Goal: Task Accomplishment & Management: Understand process/instructions

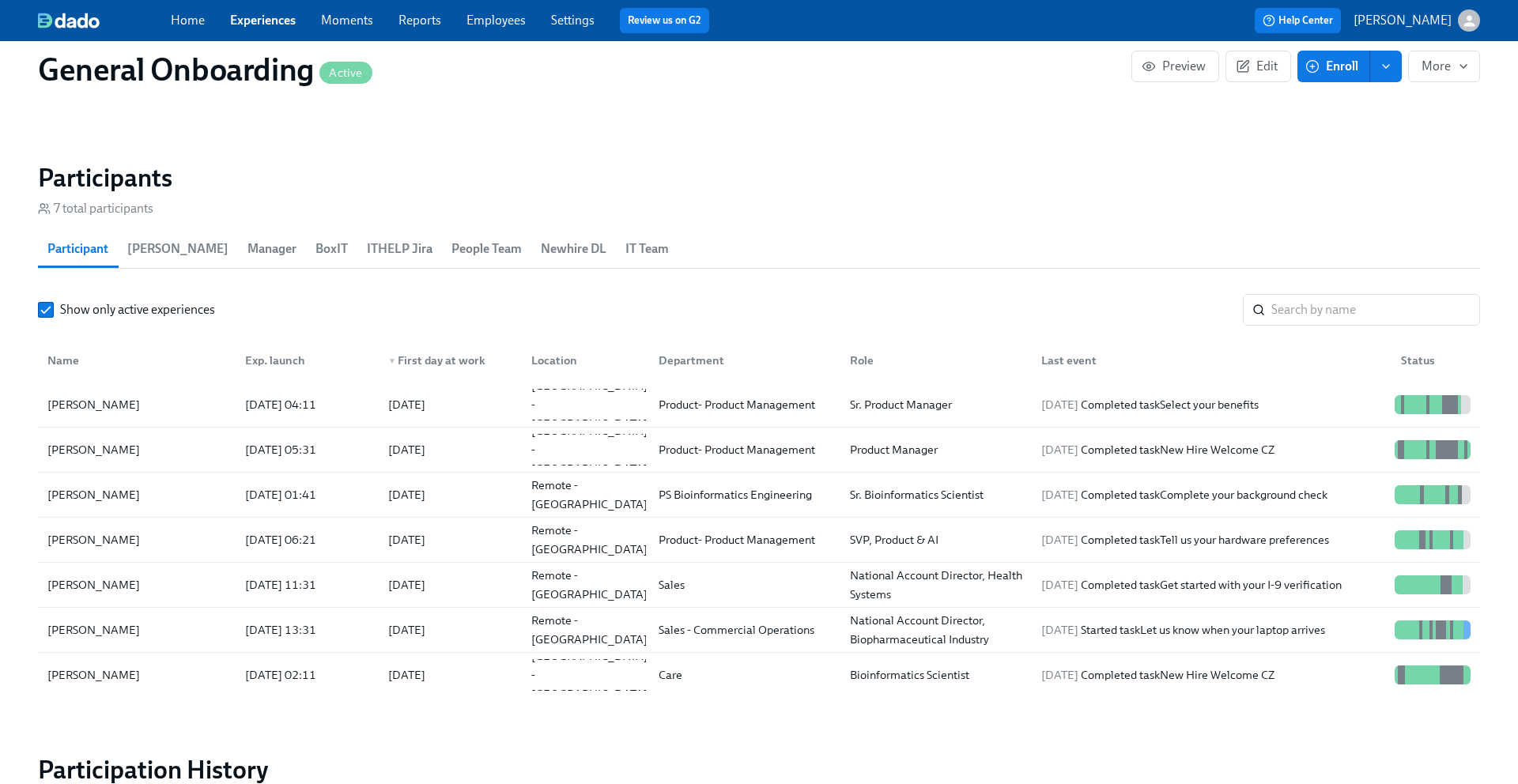
scroll to position [1428, 0]
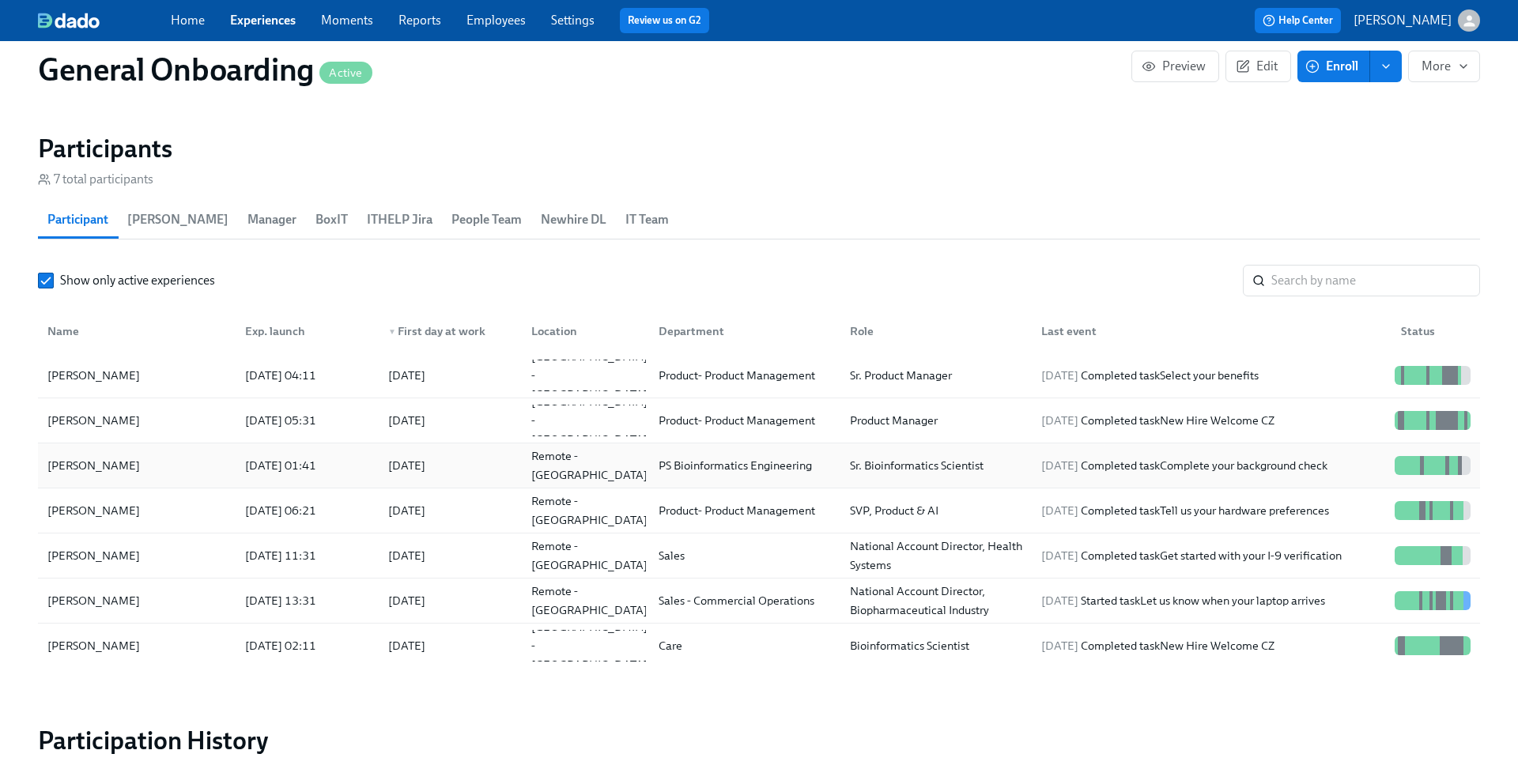
click at [211, 460] on div "[PERSON_NAME]" at bounding box center [137, 466] width 191 height 32
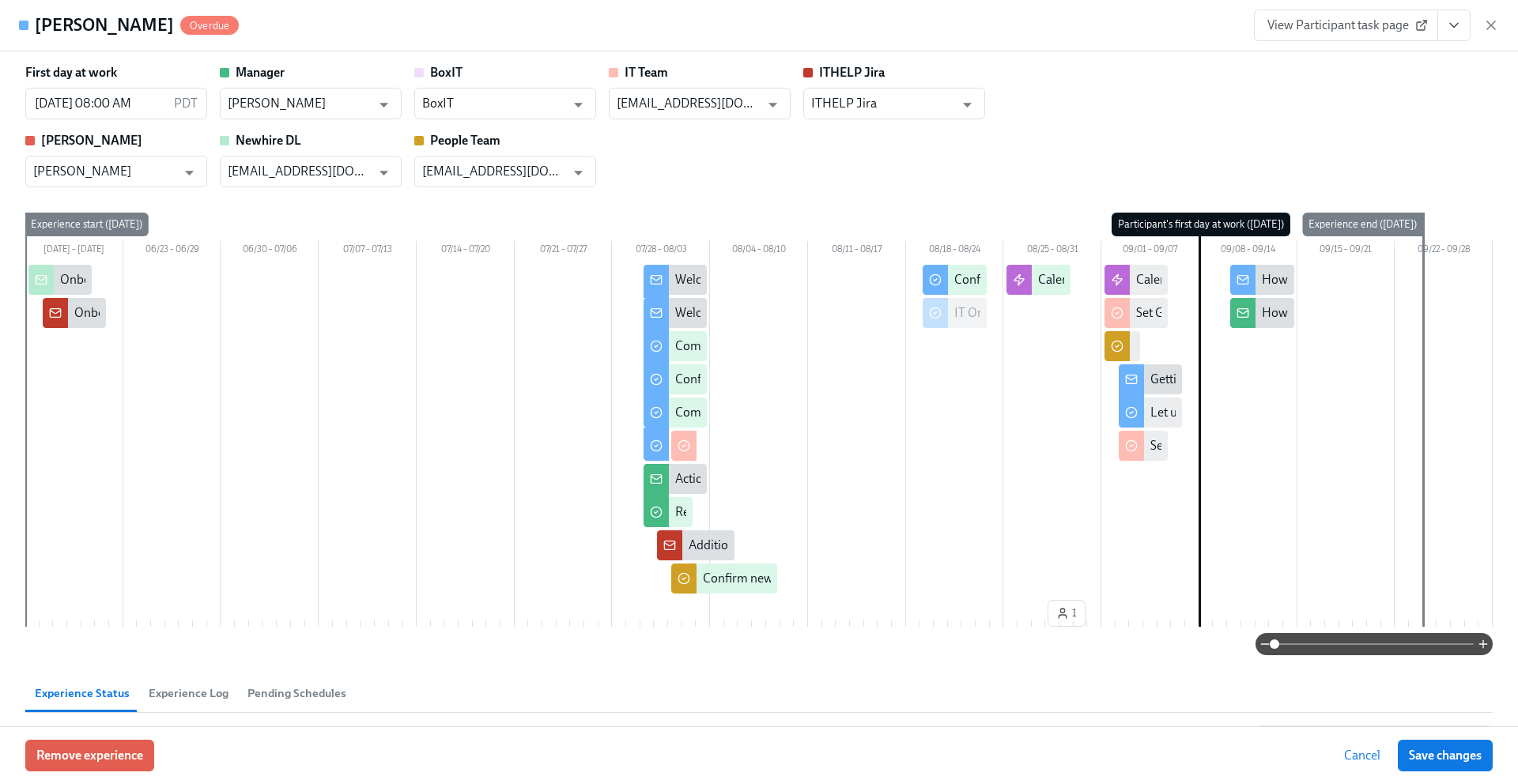
click at [1356, 26] on span "View Participant task page" at bounding box center [1346, 25] width 158 height 16
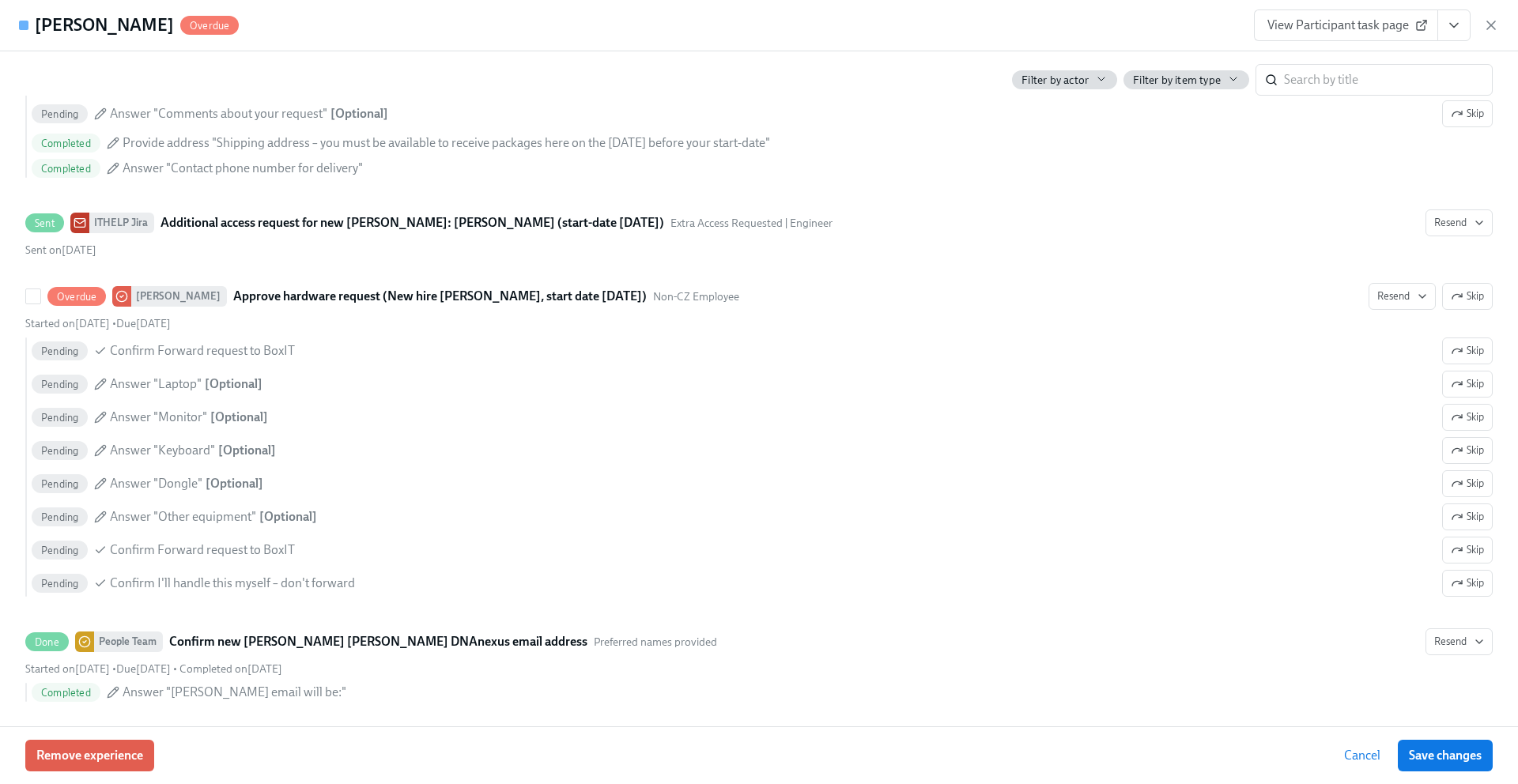
scroll to position [1794, 0]
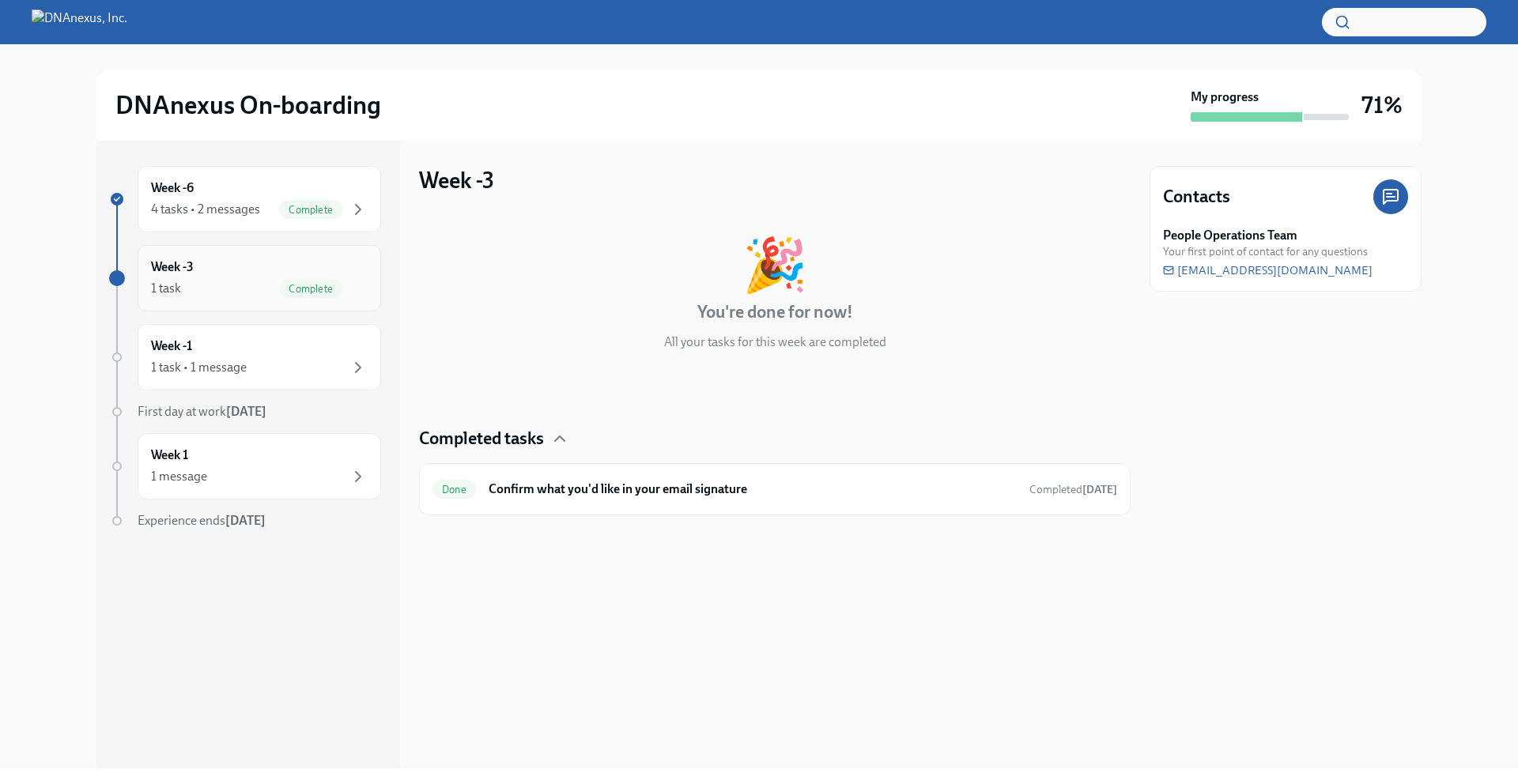
click at [351, 262] on div "Week -3 1 task Complete" at bounding box center [260, 279] width 217 height 40
click at [361, 212] on icon "button" at bounding box center [358, 209] width 19 height 19
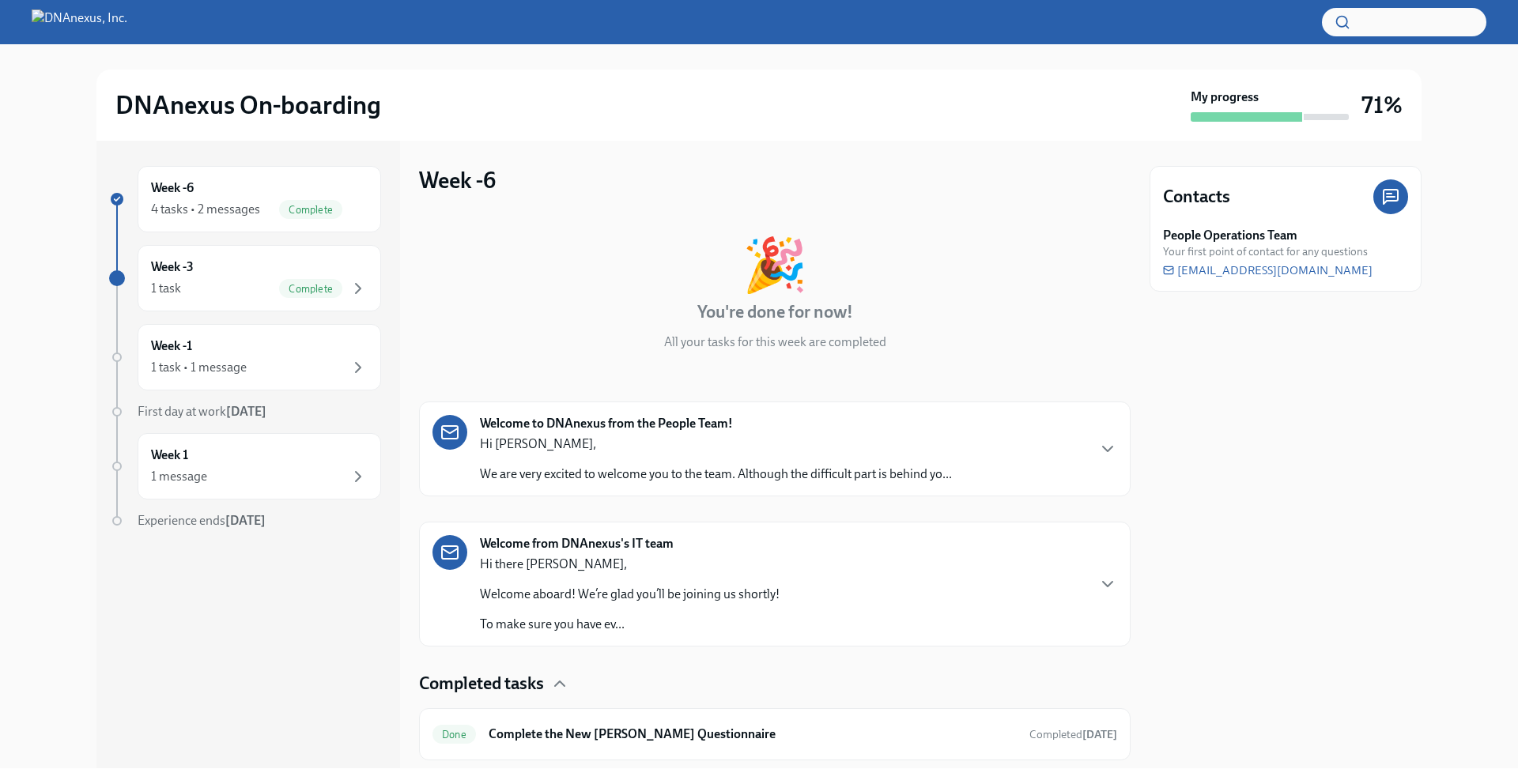
scroll to position [237, 0]
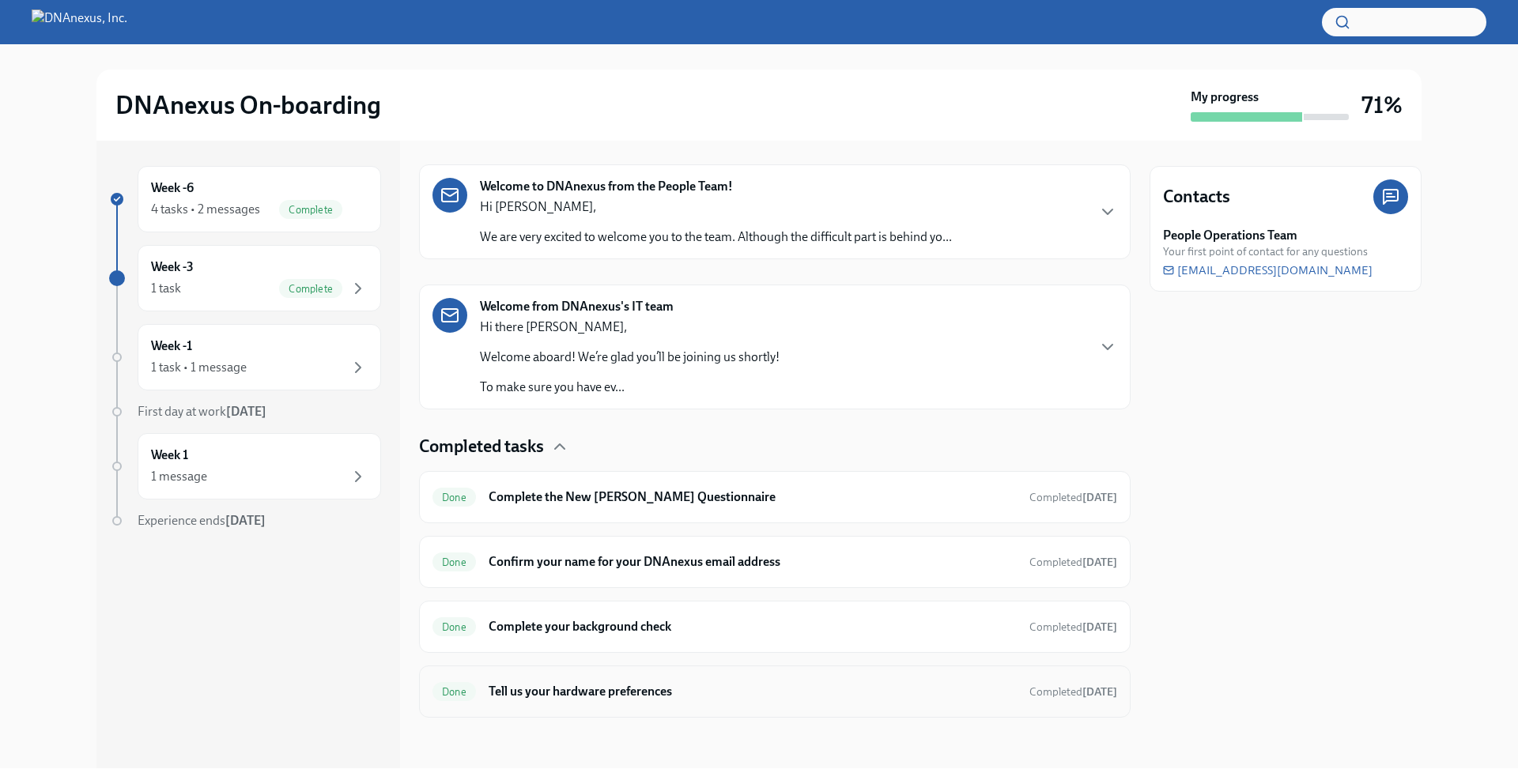
click at [763, 693] on h6 "Tell us your hardware preferences" at bounding box center [752, 692] width 528 height 18
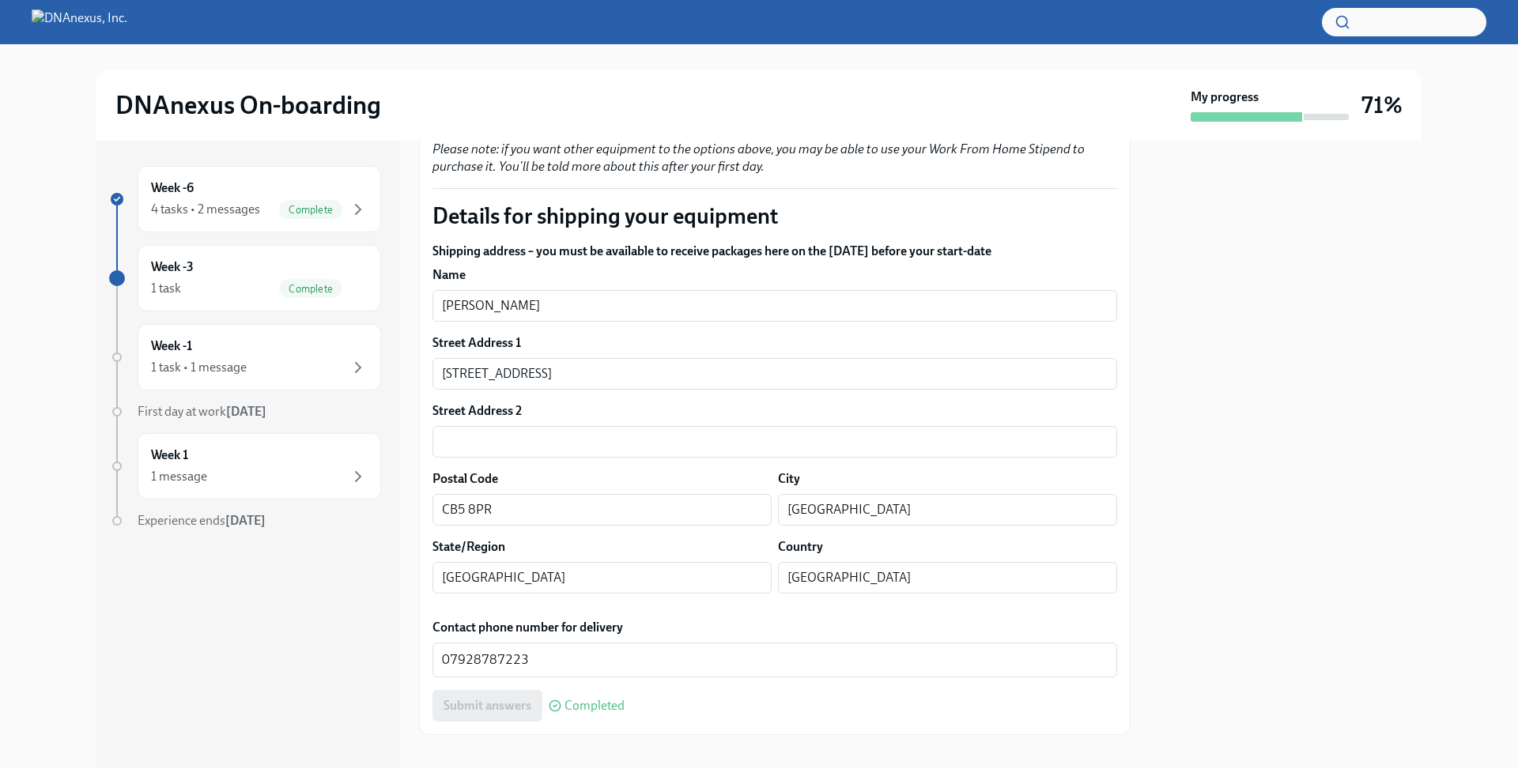
scroll to position [1086, 0]
